Goal: Navigation & Orientation: Find specific page/section

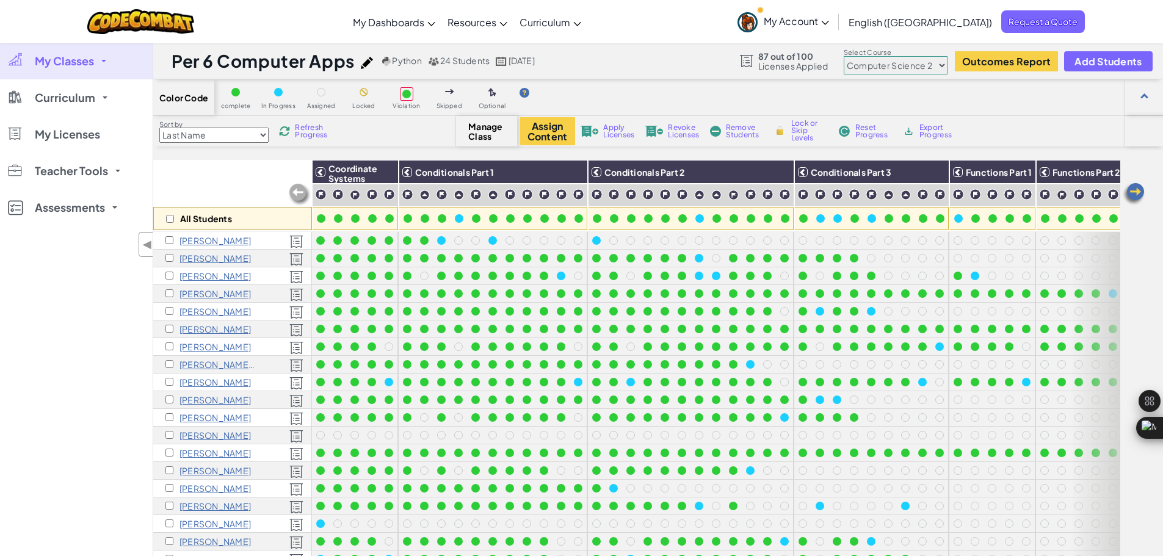
select select "5632661322961295f9428638"
click at [59, 66] on span "My Classes" at bounding box center [64, 61] width 59 height 11
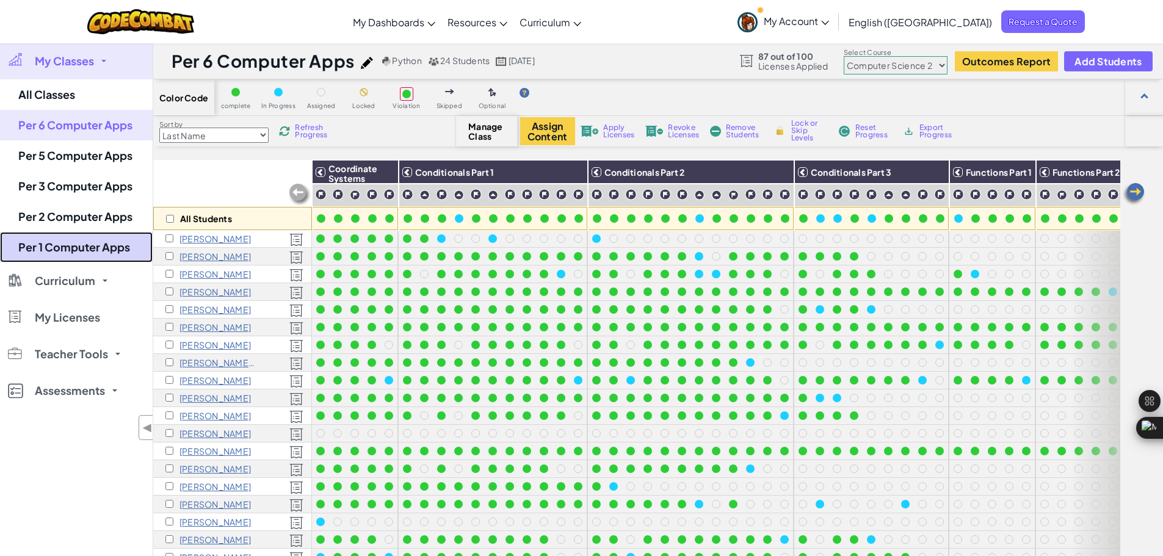
click at [74, 234] on link "Per 1 Computer Apps" at bounding box center [76, 247] width 153 height 31
select select "5632661322961295f9428638"
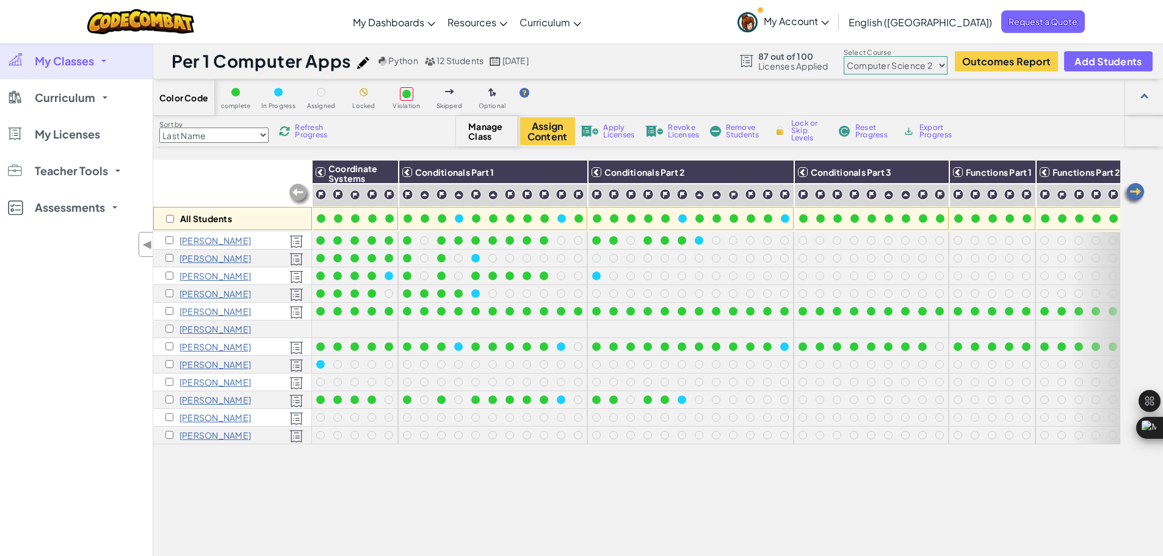
click at [920, 65] on select "Junior Introduction to Computer Science Game Development 1 Web Development 1 Co…" at bounding box center [896, 65] width 104 height 18
click at [888, 70] on select "Junior Introduction to Computer Science Game Development 1 Web Development 1 Co…" at bounding box center [896, 65] width 104 height 18
click at [844, 56] on select "Junior Introduction to Computer Science Game Development 1 Web Development 1 Co…" at bounding box center [896, 65] width 104 height 18
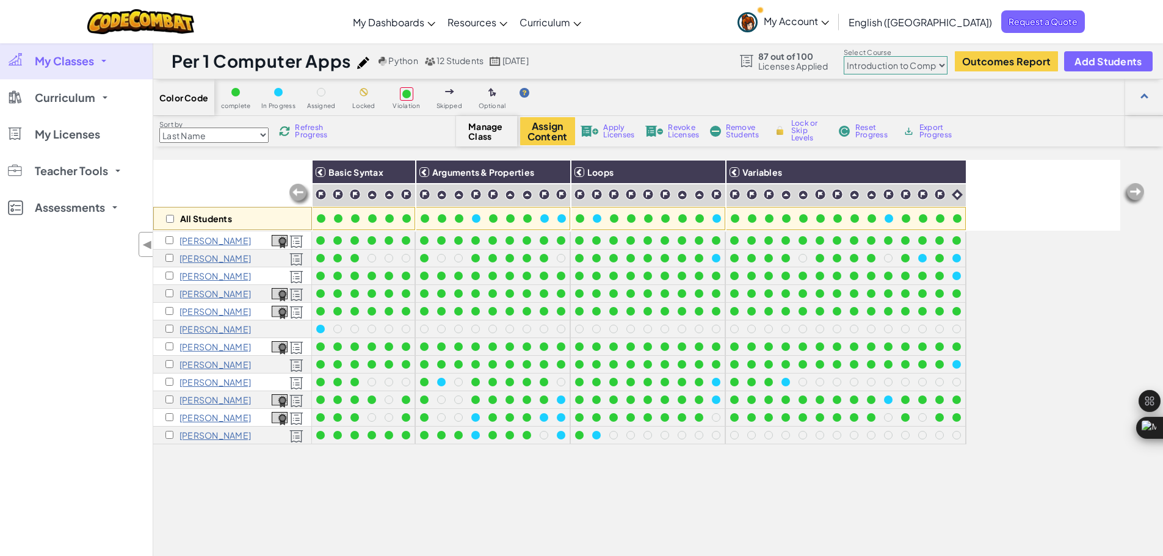
click at [90, 61] on span "My Classes" at bounding box center [64, 61] width 59 height 11
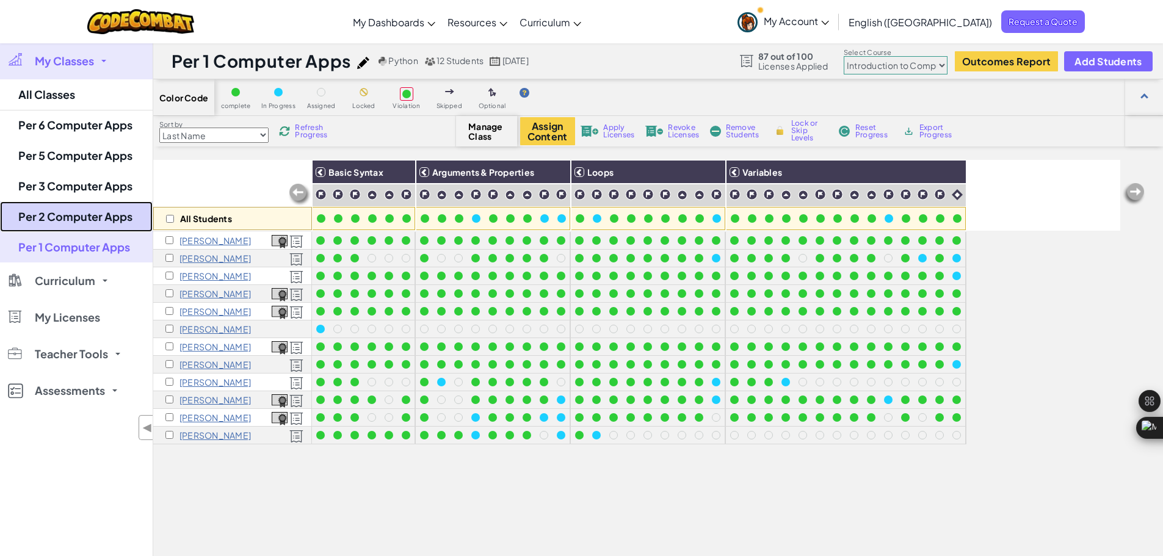
click at [103, 211] on link "Per 2 Computer Apps" at bounding box center [76, 216] width 153 height 31
select select "5632661322961295f9428638"
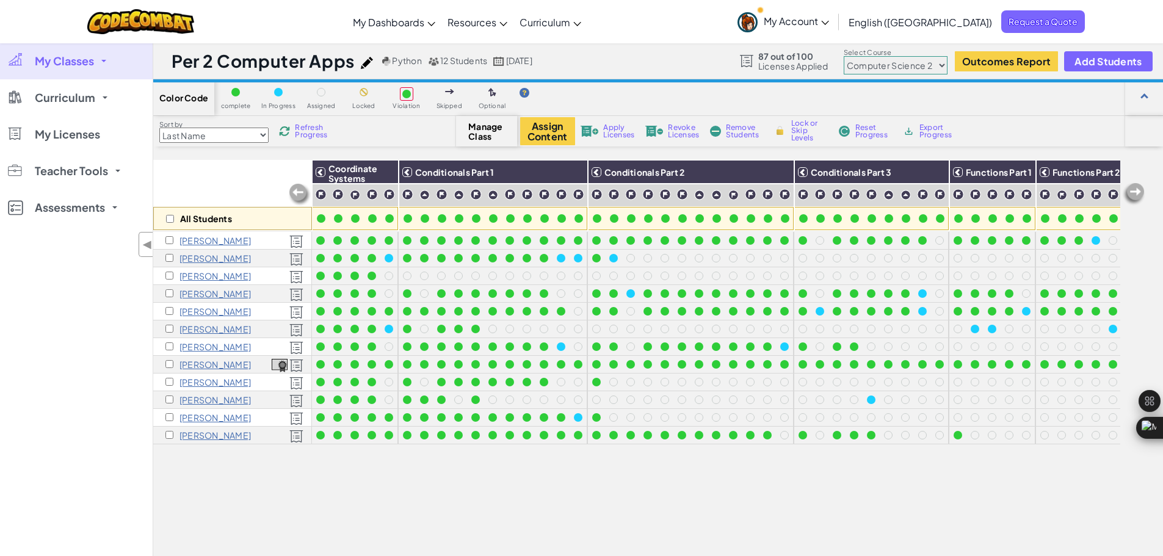
drag, startPoint x: 898, startPoint y: 60, endPoint x: 893, endPoint y: 98, distance: 38.2
click at [893, 98] on div "Per 2 Computer Apps Python 12 Students [DATE] 87 out of 100 Licenses Applied Se…" at bounding box center [658, 356] width 1010 height 626
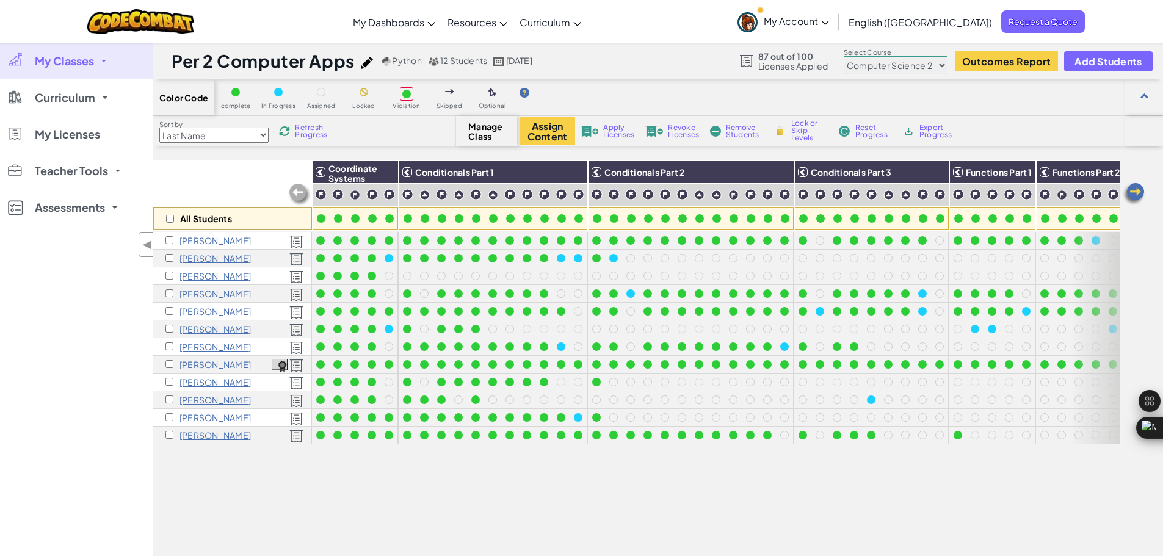
select select "560f1a9f22961295f9427742"
click at [844, 56] on select "Junior Introduction to Computer Science Game Development 1 Web Development 1 Co…" at bounding box center [896, 65] width 104 height 18
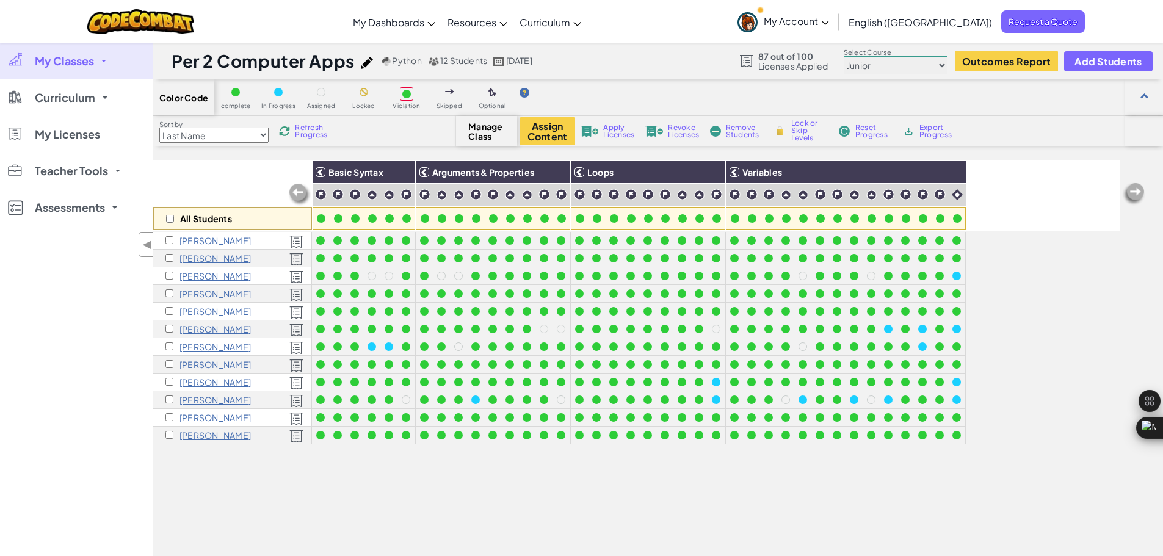
click at [916, 71] on select "Junior Introduction to Computer Science Game Development 1 Web Development 1 Co…" at bounding box center [896, 65] width 104 height 18
select select "5632661322961295f9428638"
click at [844, 56] on select "Junior Introduction to Computer Science Game Development 1 Web Development 1 Co…" at bounding box center [896, 65] width 104 height 18
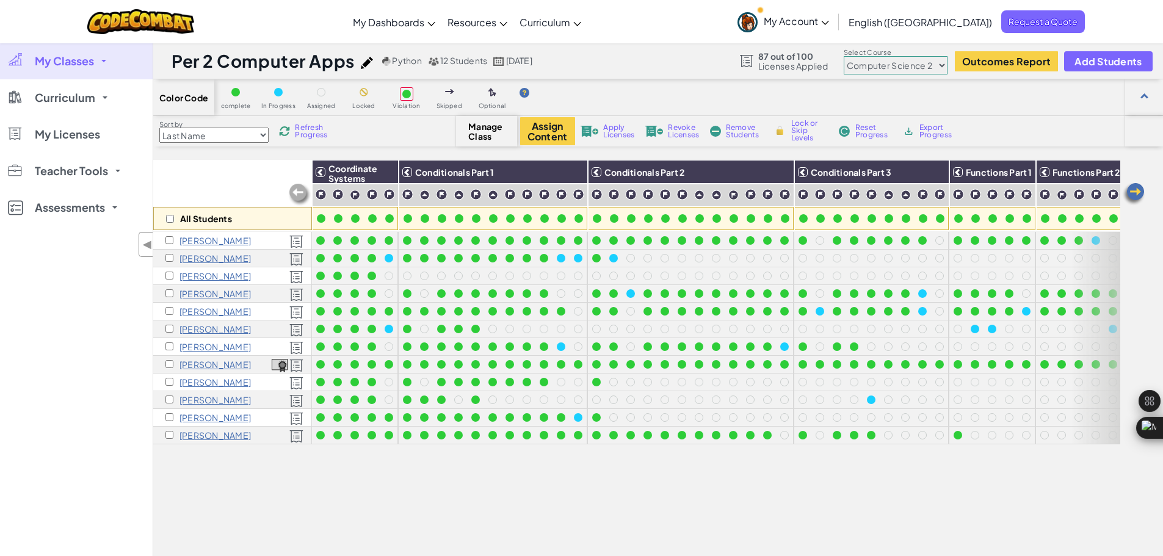
click at [713, 487] on div "All Students Coordinate Systems Conditionals Part 1 Conditionals Part 2 Conditi…" at bounding box center [636, 407] width 967 height 495
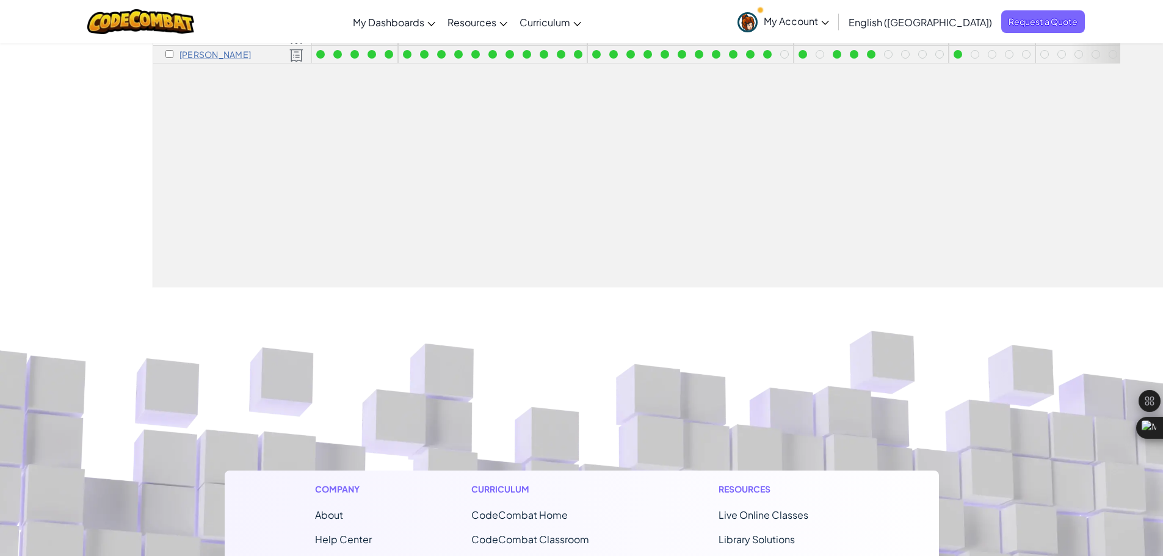
scroll to position [380, 0]
